Goal: Task Accomplishment & Management: Complete application form

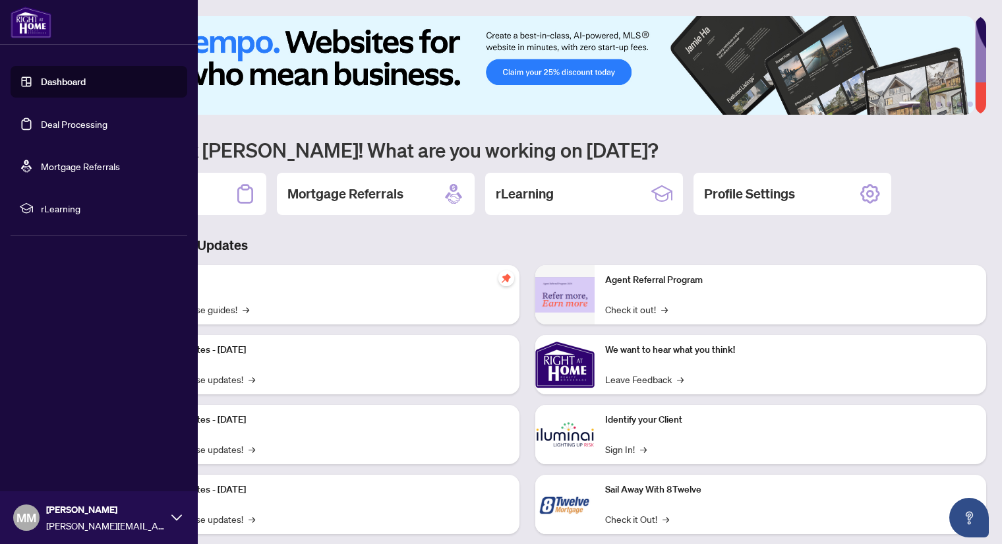
click at [73, 82] on link "Dashboard" at bounding box center [63, 82] width 45 height 12
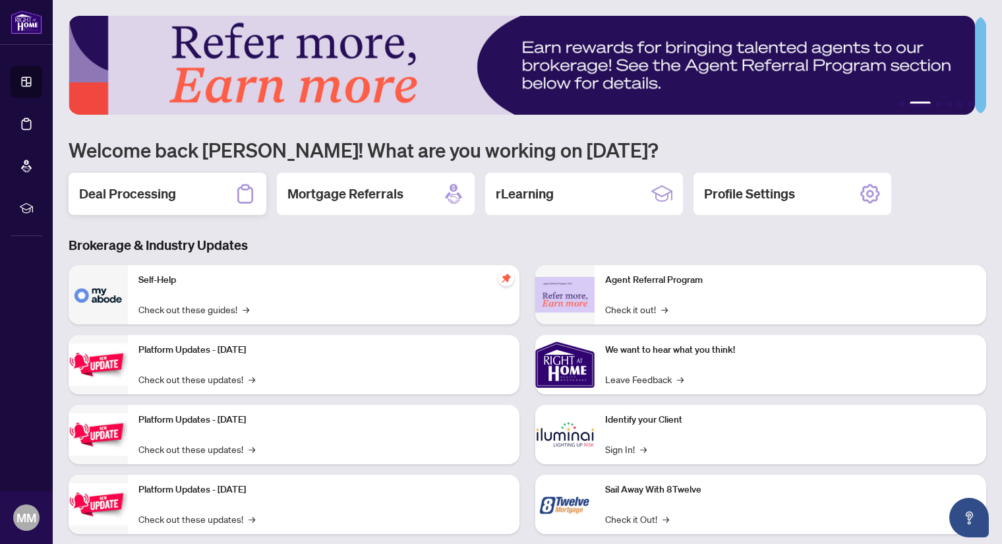
click at [148, 193] on h2 "Deal Processing" at bounding box center [127, 194] width 97 height 18
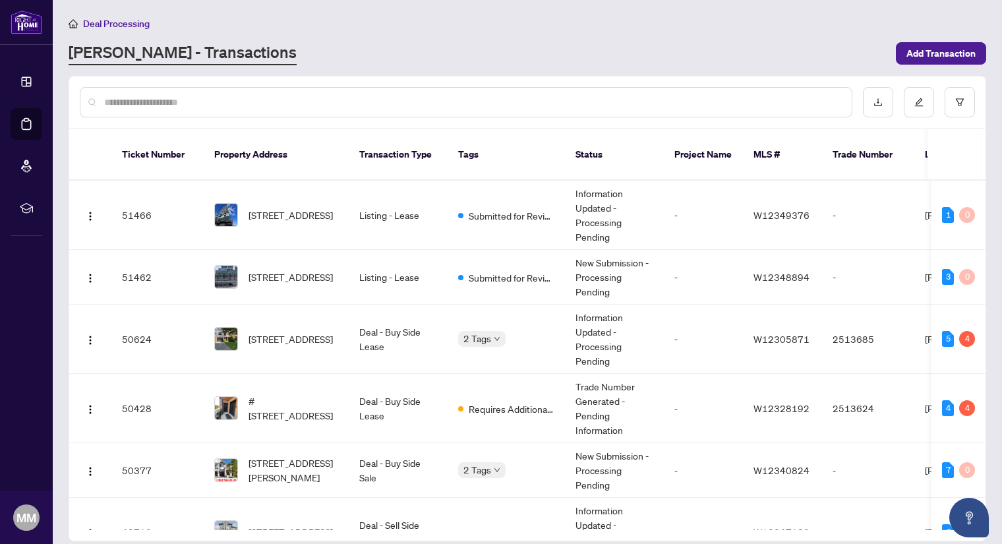
drag, startPoint x: 181, startPoint y: 93, endPoint x: 207, endPoint y: 107, distance: 29.5
click at [207, 107] on div at bounding box center [466, 102] width 772 height 30
click at [207, 107] on input "text" at bounding box center [472, 102] width 737 height 15
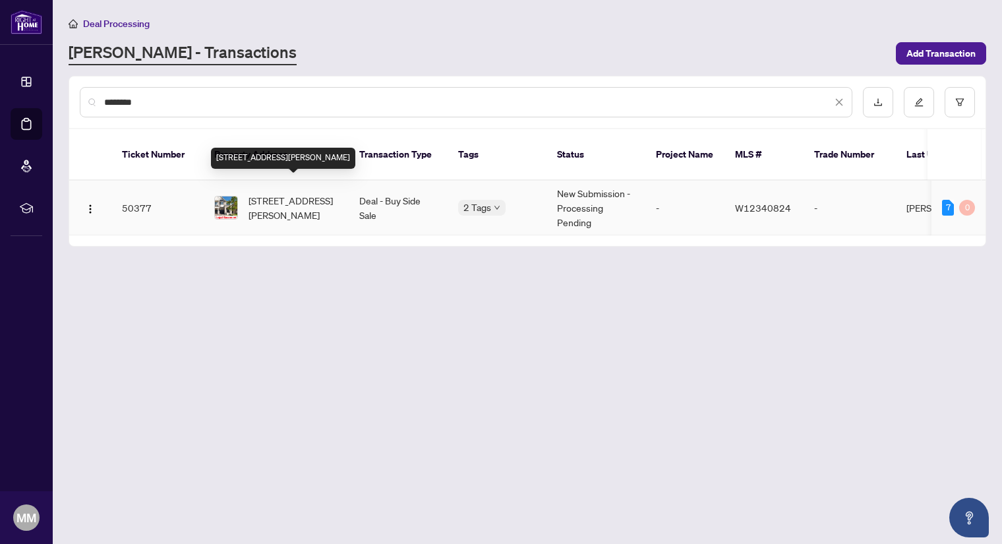
type input "********"
click at [278, 198] on span "[STREET_ADDRESS][PERSON_NAME]" at bounding box center [293, 207] width 90 height 29
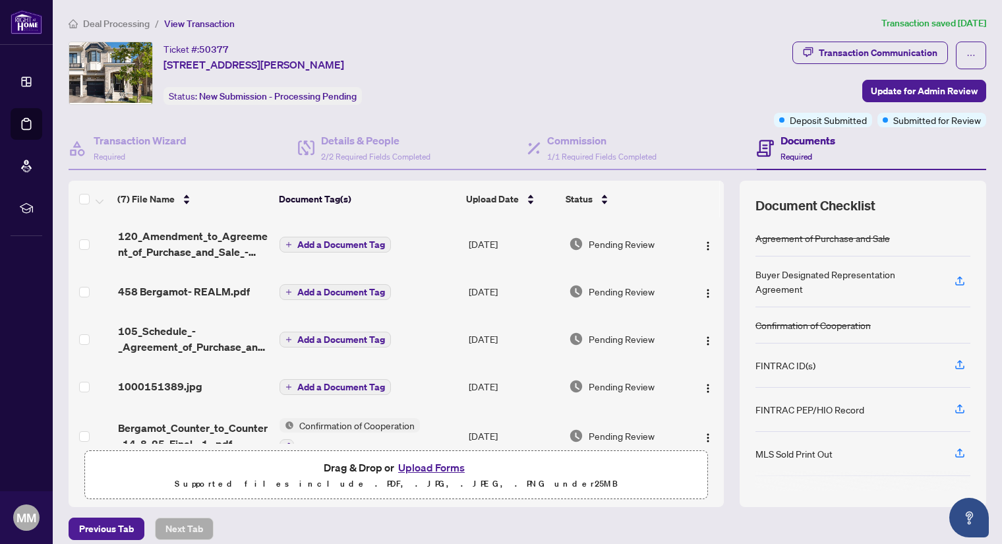
click at [430, 461] on button "Upload Forms" at bounding box center [431, 467] width 74 height 17
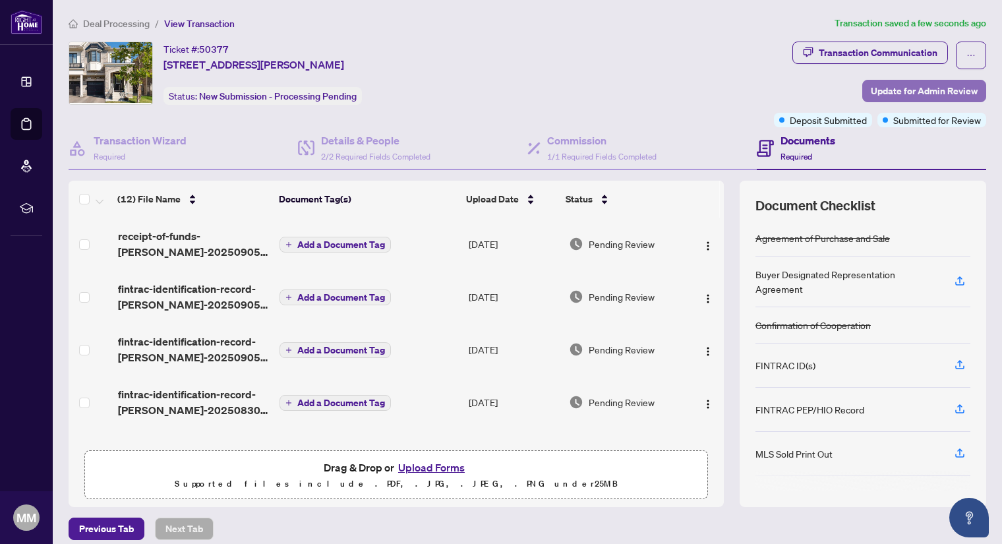
click at [898, 90] on span "Update for Admin Review" at bounding box center [924, 90] width 107 height 21
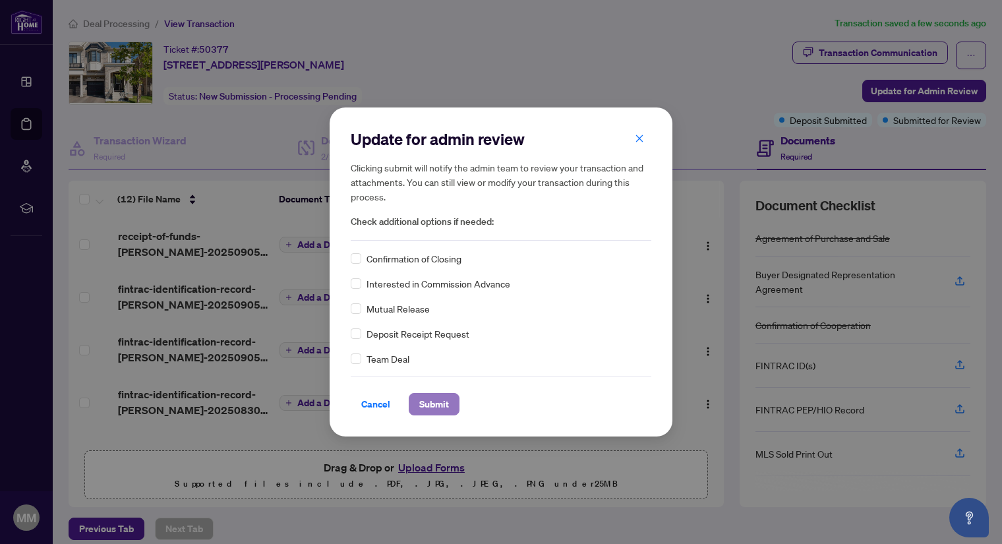
click at [430, 401] on span "Submit" at bounding box center [434, 403] width 30 height 21
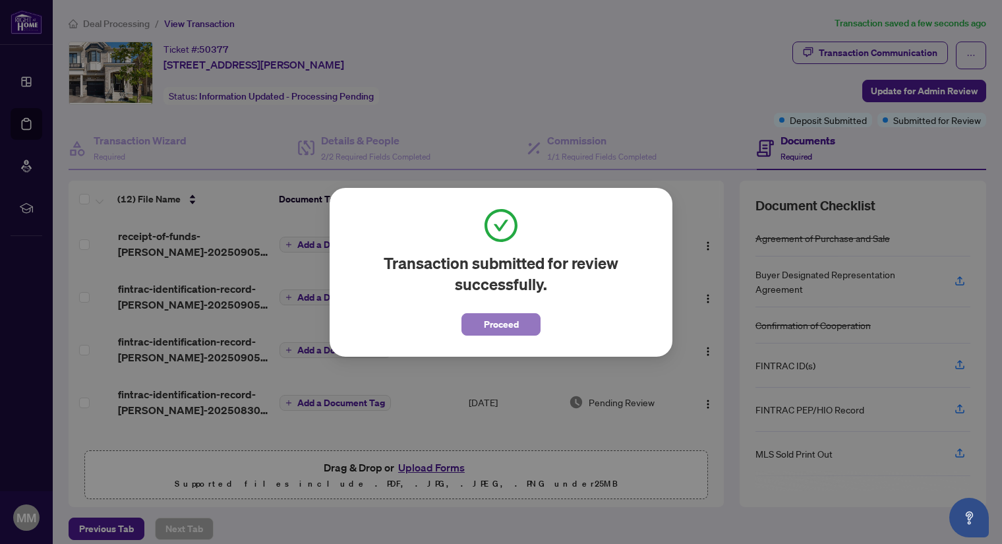
click at [511, 327] on span "Proceed" at bounding box center [501, 324] width 35 height 21
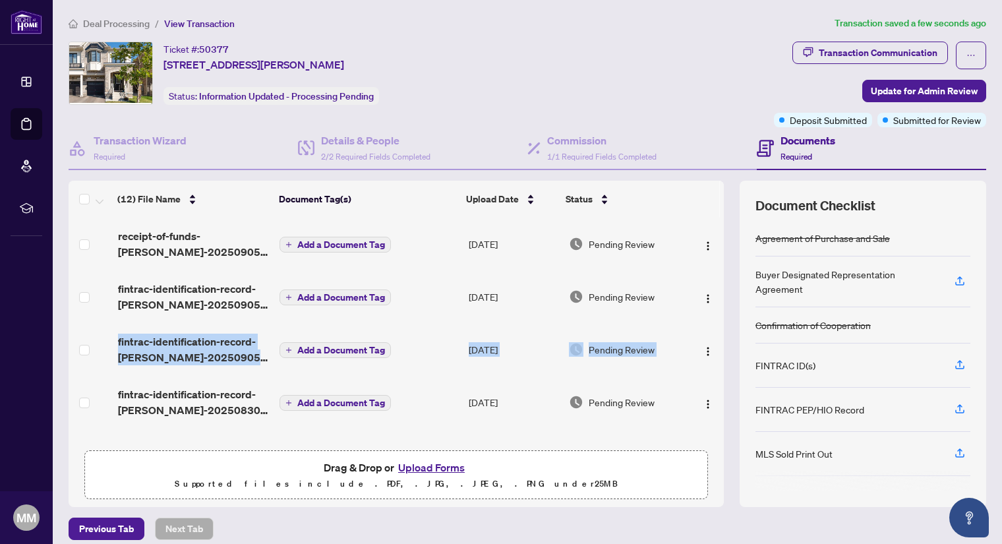
drag, startPoint x: 707, startPoint y: 273, endPoint x: 710, endPoint y: 330, distance: 56.7
click at [709, 335] on tbody "receipt-of-funds-[PERSON_NAME]-20250905-211828.pdf Add a Document Tag [DATE] Pe…" at bounding box center [396, 527] width 655 height 619
click at [915, 88] on span "Update for Admin Review" at bounding box center [924, 90] width 107 height 21
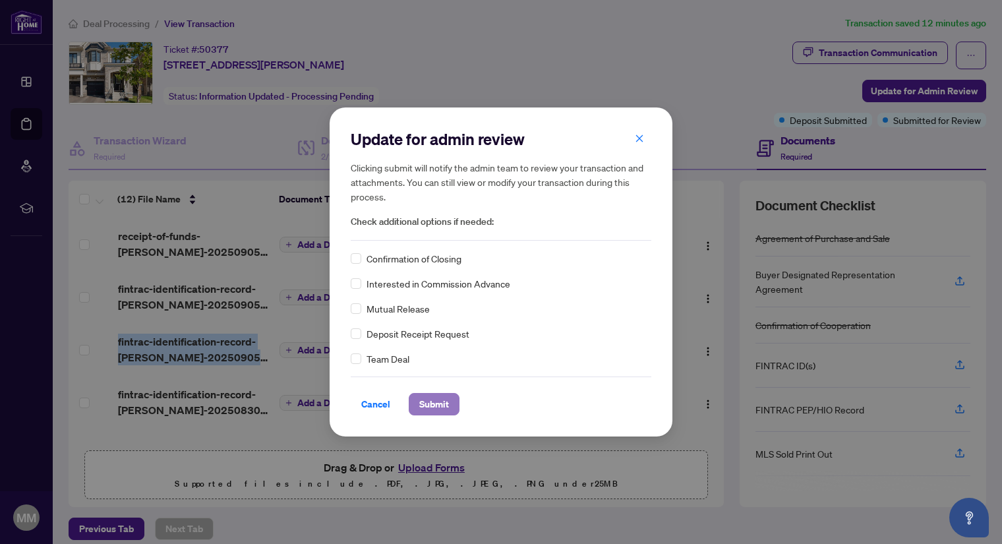
click at [429, 399] on span "Submit" at bounding box center [434, 403] width 30 height 21
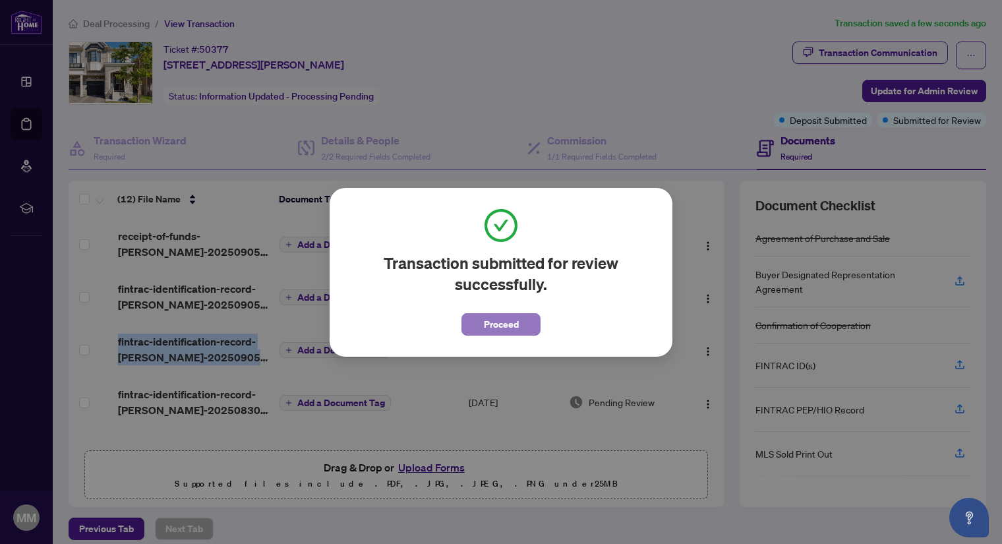
click at [508, 326] on span "Proceed" at bounding box center [501, 324] width 35 height 21
